Goal: Transaction & Acquisition: Subscribe to service/newsletter

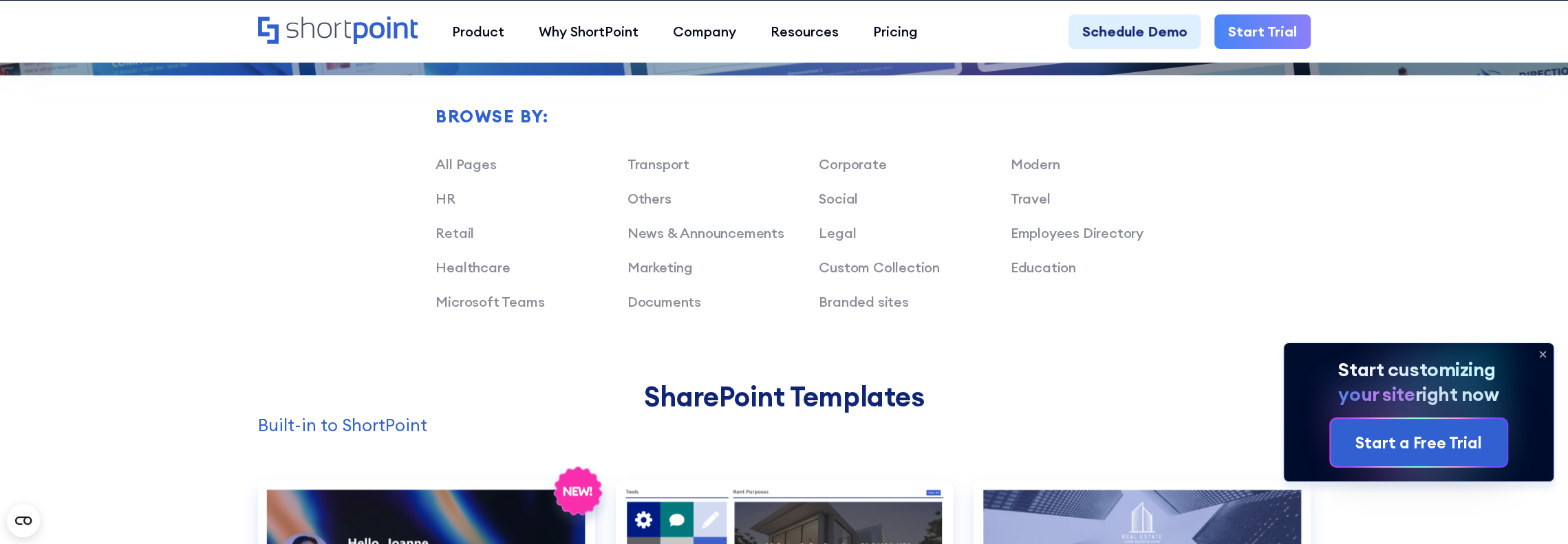
drag, startPoint x: 787, startPoint y: 0, endPoint x: 372, endPoint y: 234, distance: 476.4
click at [372, 234] on div "Browse by: All Pages Transport Corporate Modern HR Others Social Travel Retail …" at bounding box center [784, 161] width 1052 height 441
click at [1243, 28] on link "Start Trial" at bounding box center [1262, 32] width 96 height 35
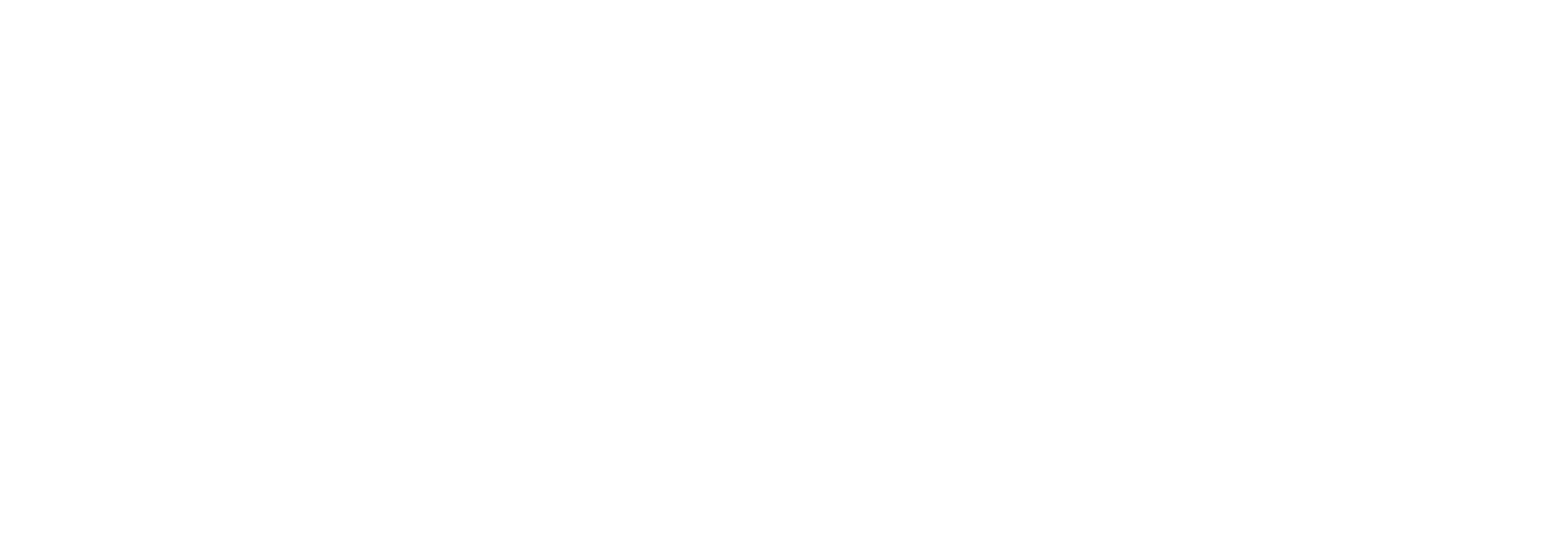
select select "+971"
